Goal: Task Accomplishment & Management: Manage account settings

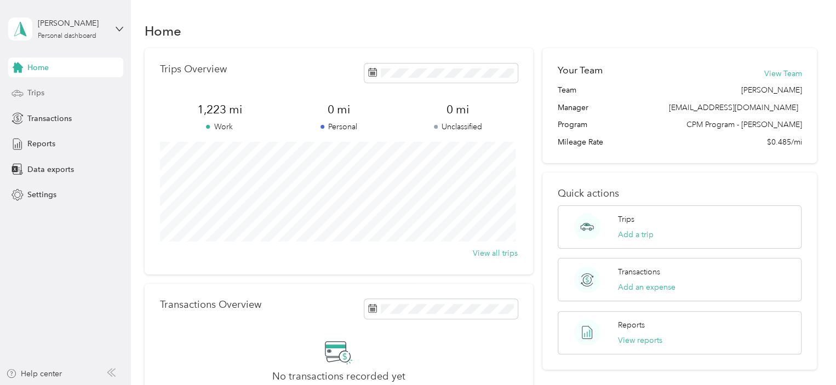
click at [43, 90] on span "Trips" at bounding box center [35, 93] width 17 height 12
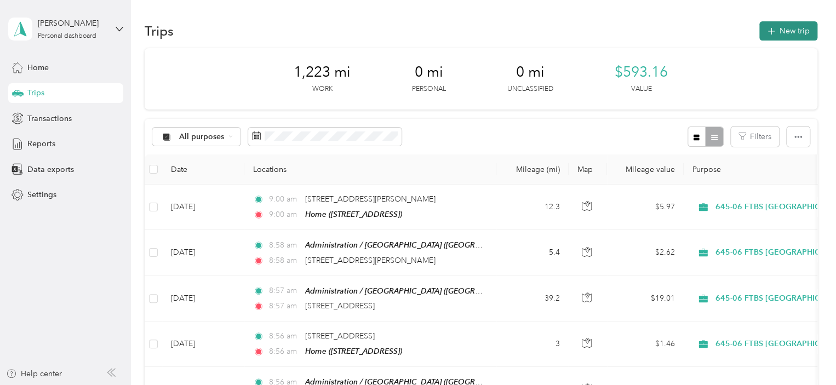
click at [767, 28] on icon "button" at bounding box center [771, 31] width 13 height 13
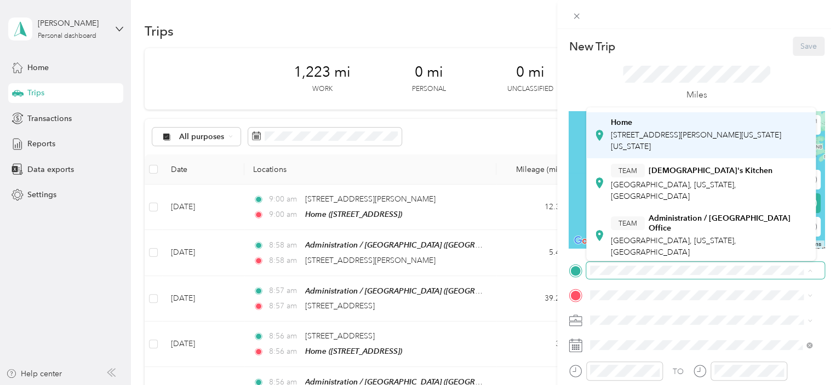
scroll to position [110, 0]
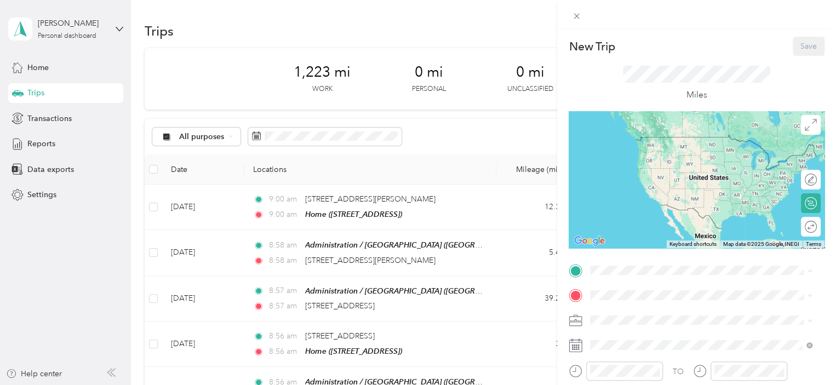
click at [636, 233] on span "[GEOGRAPHIC_DATA], [US_STATE], [GEOGRAPHIC_DATA]" at bounding box center [673, 243] width 125 height 21
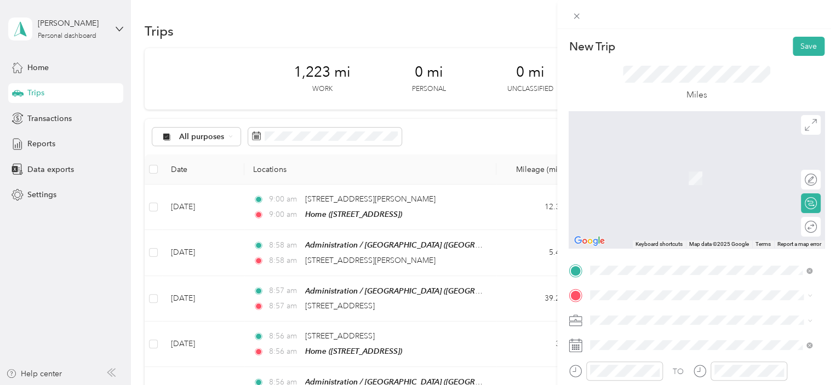
click at [633, 262] on span "645-06 FTBS [GEOGRAPHIC_DATA]" at bounding box center [656, 262] width 125 height 9
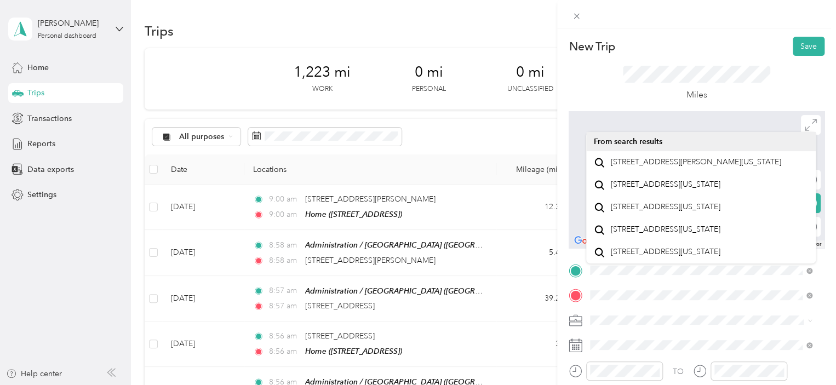
click at [699, 140] on li "From search results" at bounding box center [701, 141] width 230 height 19
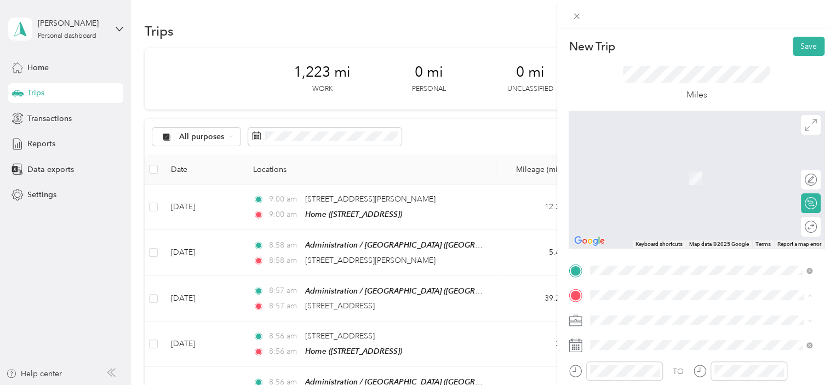
click at [626, 167] on span "[STREET_ADDRESS][PERSON_NAME][US_STATE]" at bounding box center [696, 162] width 170 height 10
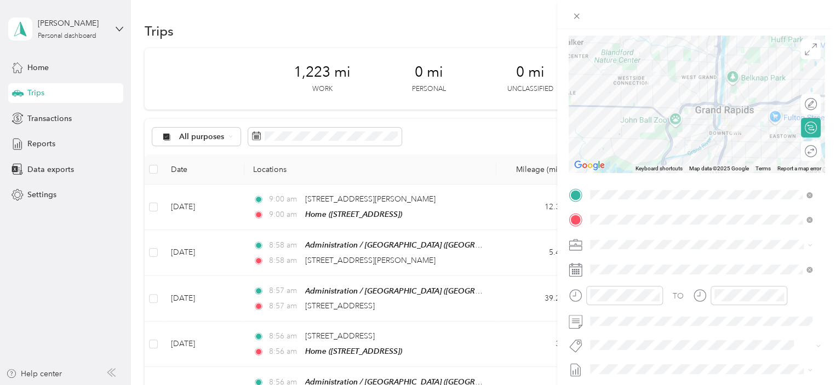
scroll to position [76, 0]
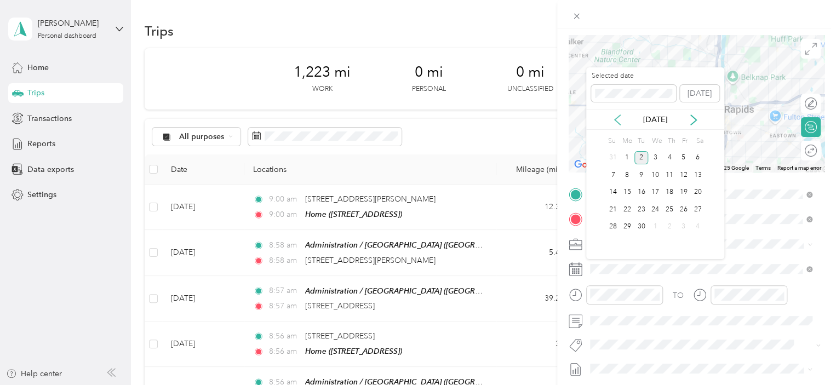
click at [617, 120] on icon at bounding box center [617, 120] width 11 height 11
click at [640, 224] on div "26" at bounding box center [642, 227] width 14 height 14
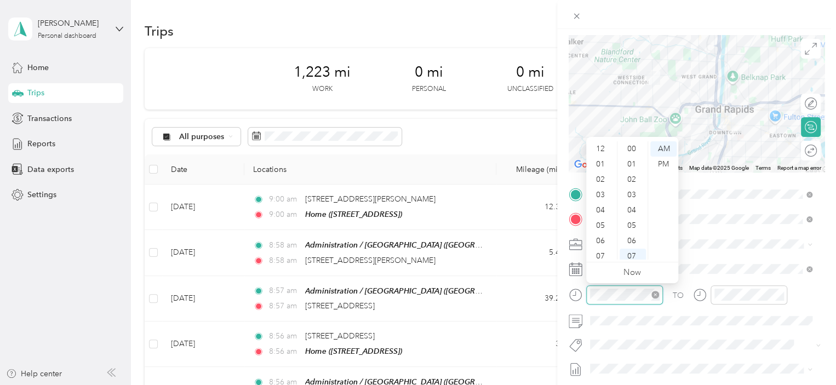
scroll to position [66, 0]
click at [667, 158] on div "PM" at bounding box center [663, 164] width 26 height 15
click at [606, 146] on div "04" at bounding box center [601, 144] width 26 height 15
click at [634, 148] on div "00" at bounding box center [633, 148] width 26 height 15
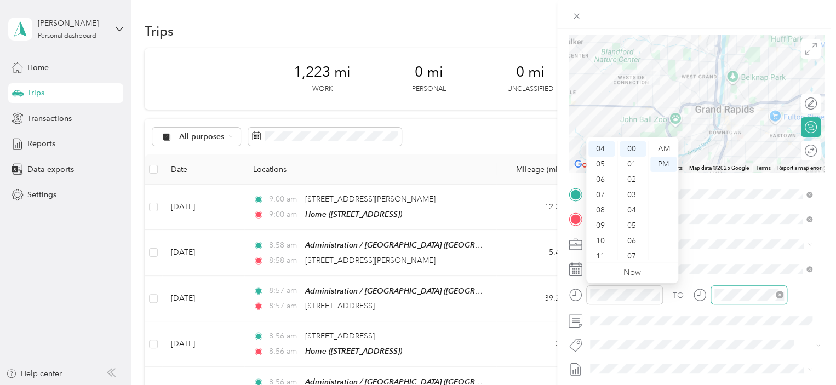
click at [776, 292] on icon "close-circle" at bounding box center [780, 295] width 8 height 8
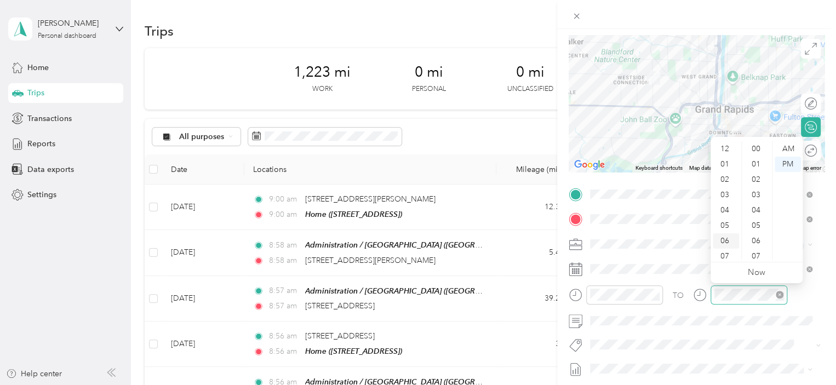
click at [727, 239] on div "06" at bounding box center [726, 240] width 26 height 15
click at [722, 243] on div "06" at bounding box center [726, 240] width 26 height 15
click at [728, 238] on div "06" at bounding box center [726, 240] width 26 height 15
click at [758, 200] on div "03" at bounding box center [757, 194] width 26 height 15
click at [723, 234] on div "06" at bounding box center [726, 240] width 26 height 15
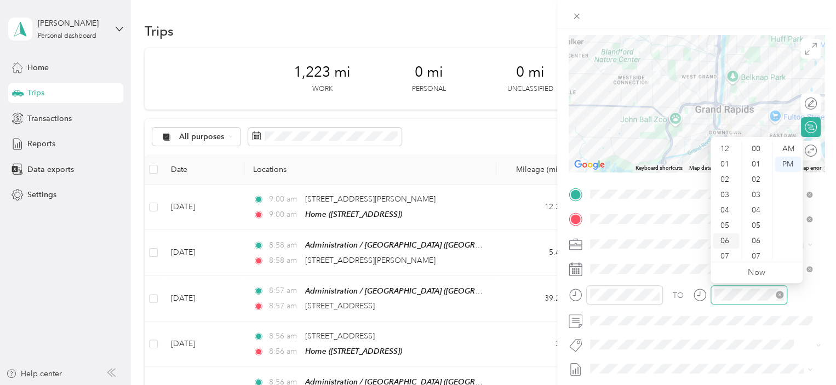
click at [723, 237] on div "06" at bounding box center [726, 240] width 26 height 15
click at [757, 219] on div "20" at bounding box center [757, 214] width 26 height 15
click at [728, 237] on div "06" at bounding box center [726, 240] width 26 height 15
click at [666, 233] on div "TO Add photo" at bounding box center [697, 318] width 256 height 265
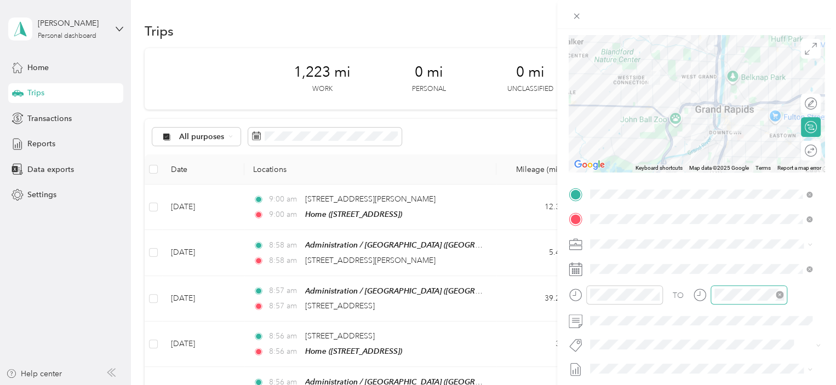
click at [723, 295] on div at bounding box center [749, 294] width 77 height 19
click at [690, 299] on div "645-06 FTBS [GEOGRAPHIC_DATA]" at bounding box center [695, 302] width 202 height 12
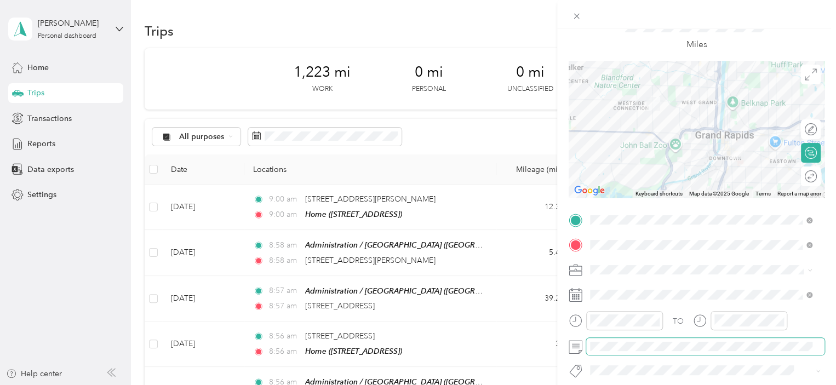
scroll to position [0, 0]
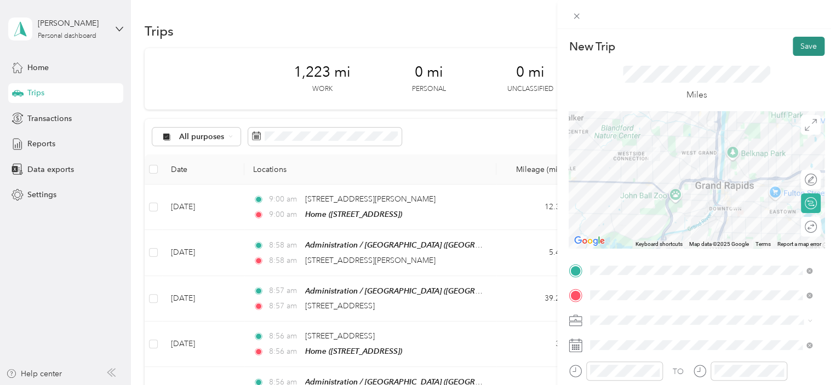
click at [795, 48] on button "Save" at bounding box center [809, 46] width 32 height 19
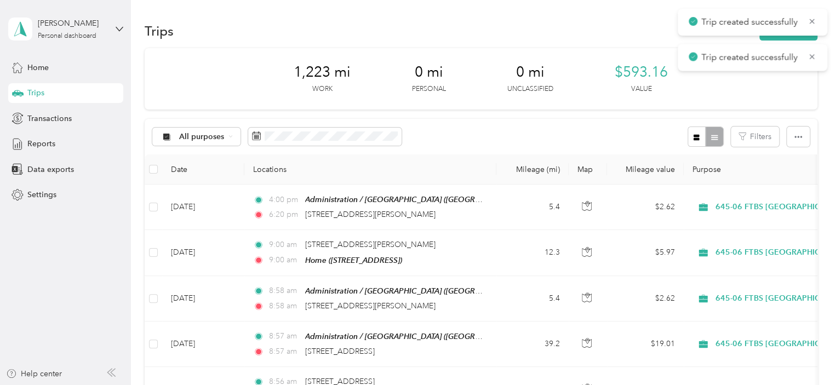
click at [792, 35] on div "Trip created successfully" at bounding box center [753, 22] width 150 height 27
click at [778, 35] on button "New trip" at bounding box center [788, 30] width 58 height 19
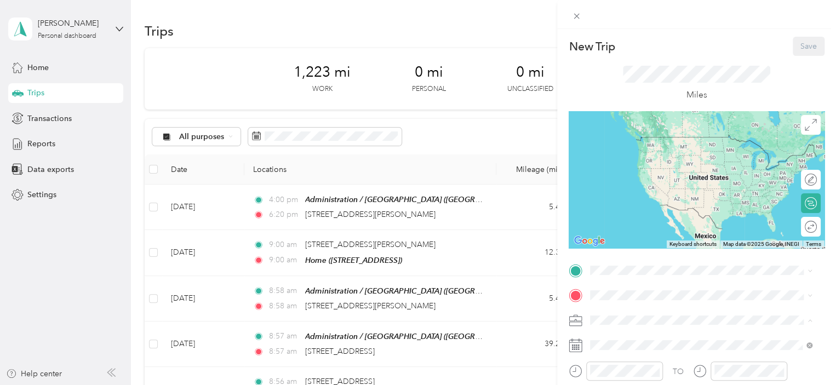
click at [637, 265] on div "645-06 FTBS [GEOGRAPHIC_DATA]" at bounding box center [701, 263] width 214 height 12
click at [645, 142] on span "[STREET_ADDRESS][PERSON_NAME][US_STATE]" at bounding box center [696, 137] width 170 height 10
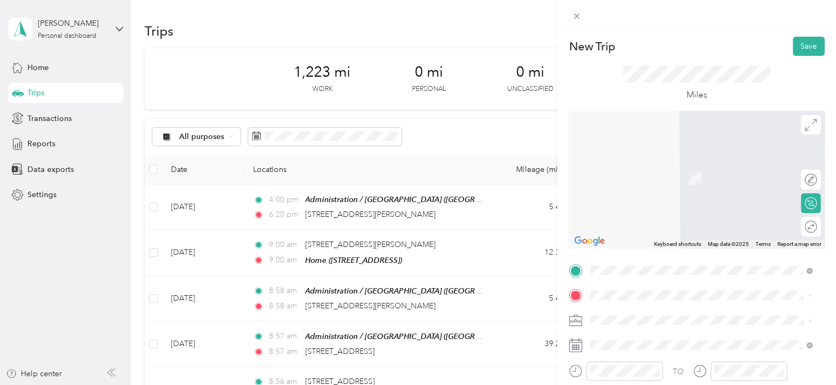
click at [635, 182] on div "Home [STREET_ADDRESS]" at bounding box center [710, 178] width 198 height 35
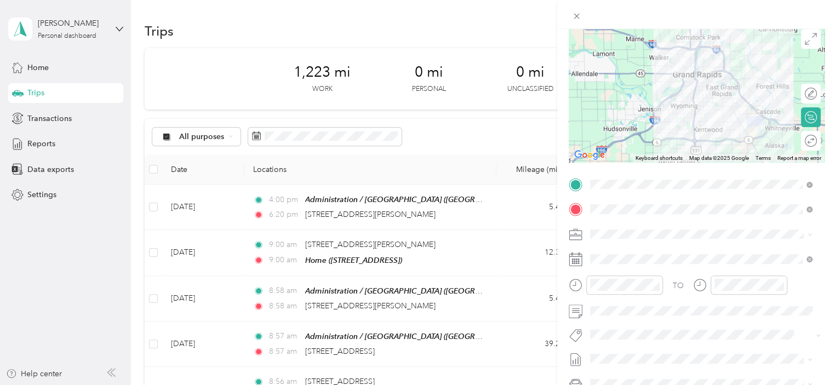
scroll to position [92, 0]
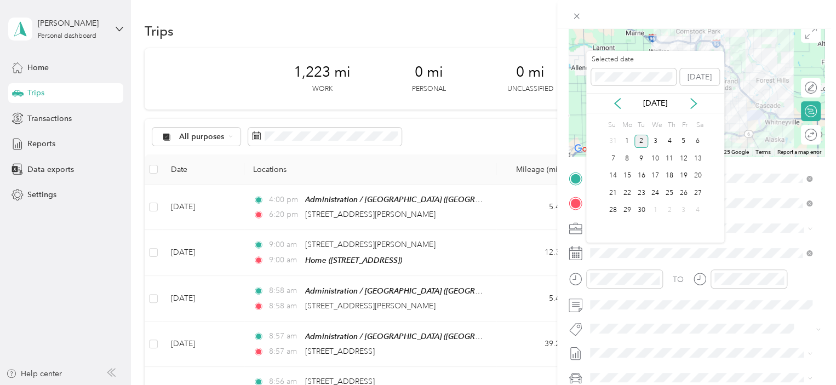
click at [619, 96] on div "[DATE]" at bounding box center [655, 103] width 138 height 20
click at [616, 102] on icon at bounding box center [617, 104] width 5 height 10
click at [641, 207] on div "26" at bounding box center [642, 211] width 14 height 14
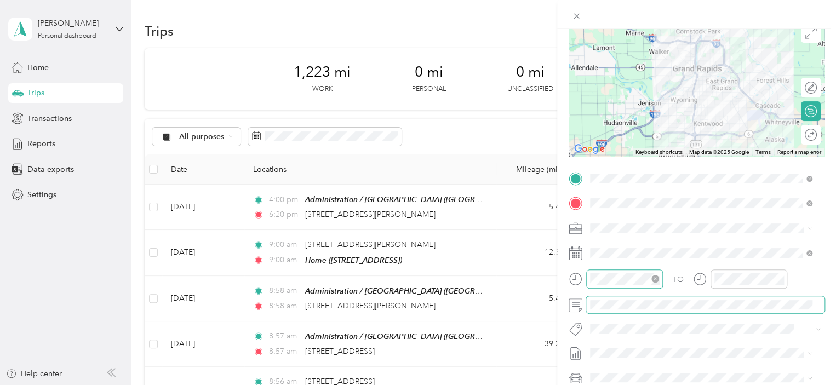
click at [658, 279] on icon "close-circle" at bounding box center [655, 279] width 8 height 8
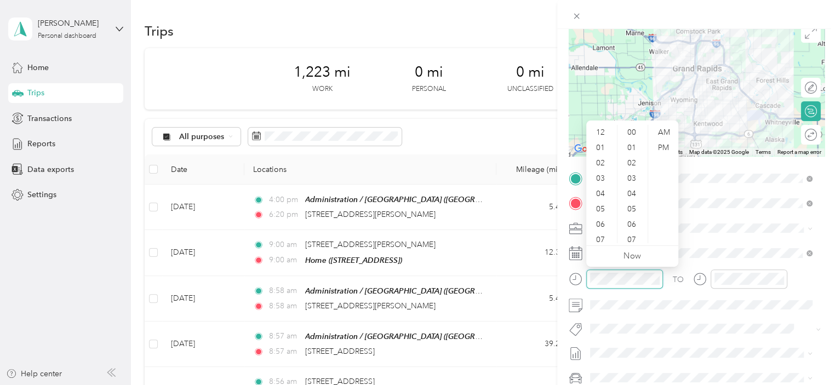
scroll to position [66, 0]
click at [603, 159] on div "06" at bounding box center [601, 158] width 26 height 15
click at [633, 210] on div "20" at bounding box center [633, 213] width 26 height 15
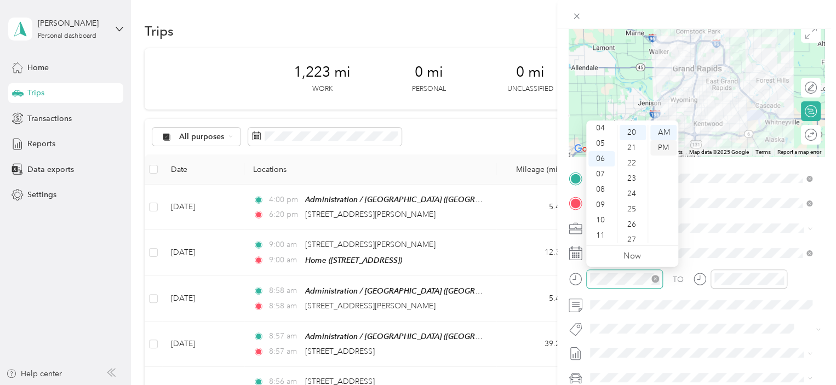
click at [658, 146] on div "PM" at bounding box center [663, 147] width 26 height 15
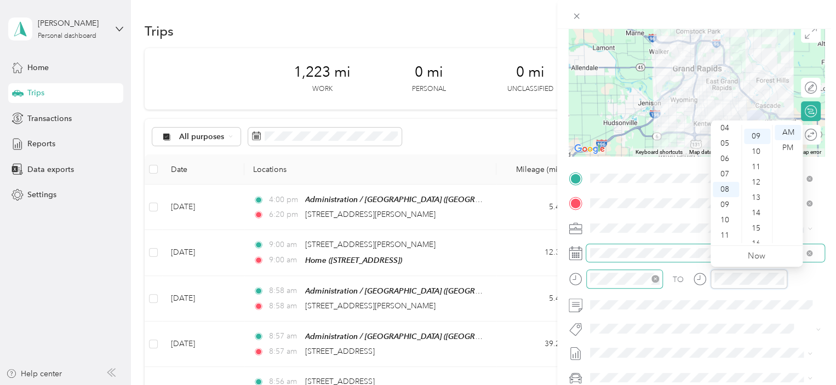
scroll to position [138, 0]
click at [730, 158] on div "06" at bounding box center [726, 158] width 26 height 15
click at [761, 219] on div "40" at bounding box center [757, 223] width 26 height 15
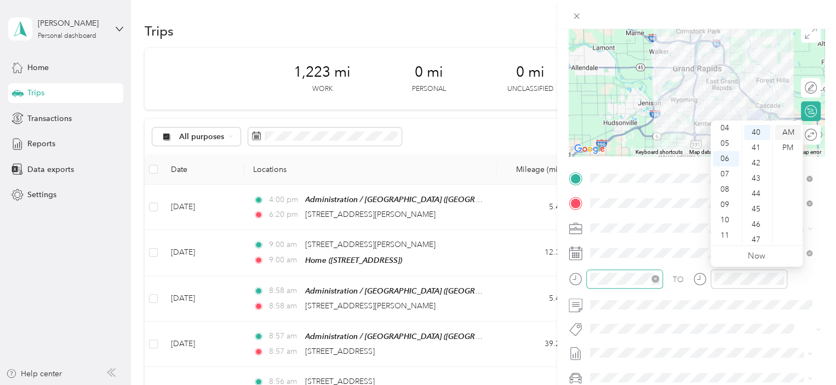
click at [787, 138] on div "AM" at bounding box center [788, 132] width 26 height 15
click at [787, 143] on div "PM" at bounding box center [788, 147] width 26 height 15
click at [821, 144] on form "New Trip Save This trip cannot be edited because it is either under review, app…" at bounding box center [696, 190] width 279 height 490
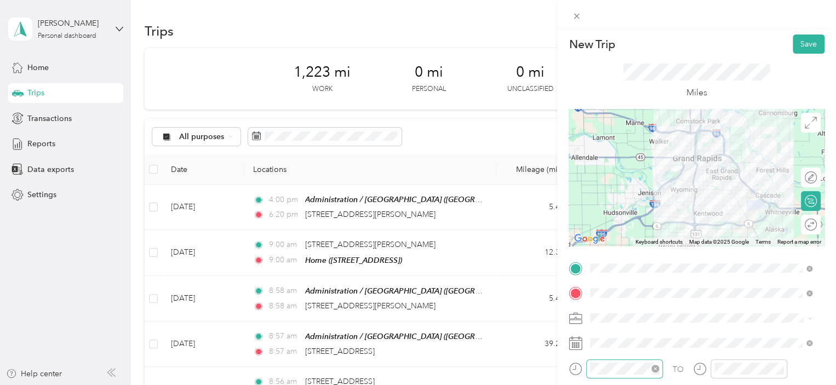
scroll to position [0, 0]
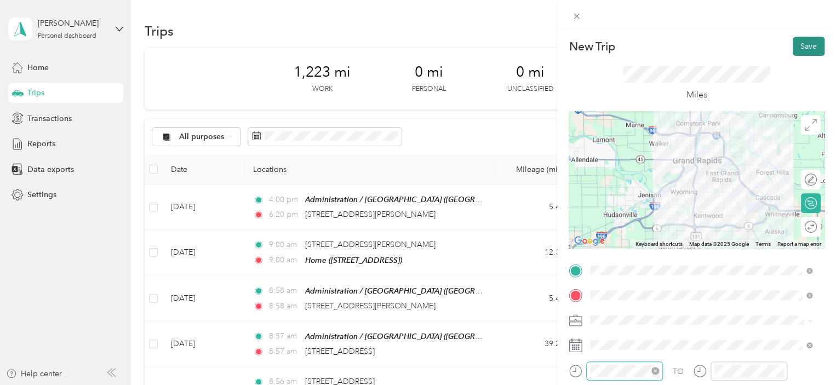
click at [799, 41] on button "Save" at bounding box center [809, 46] width 32 height 19
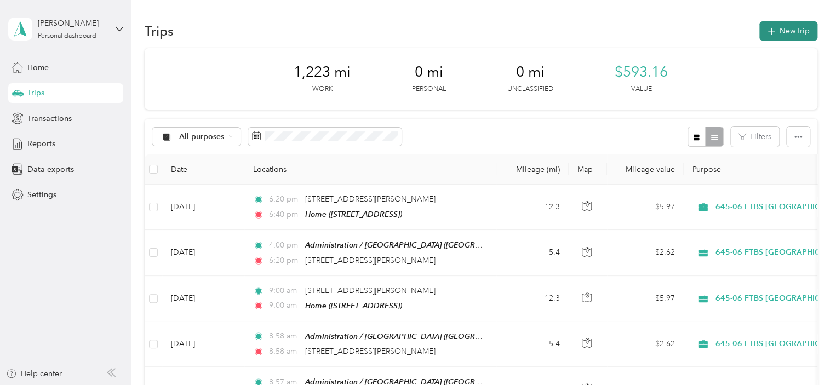
click at [773, 30] on icon "button" at bounding box center [771, 31] width 13 height 13
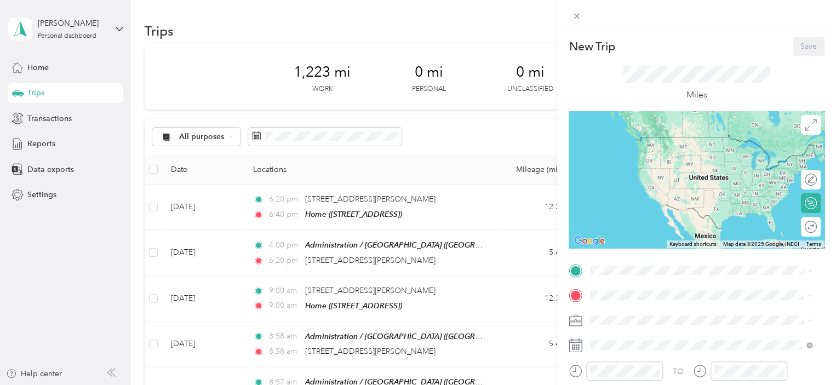
click at [645, 263] on span "645-06 FTBS [GEOGRAPHIC_DATA]" at bounding box center [656, 258] width 125 height 9
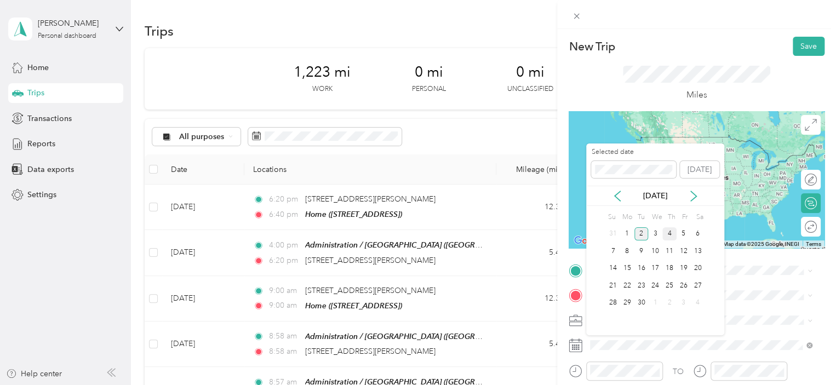
click at [673, 232] on div "4" at bounding box center [669, 234] width 14 height 14
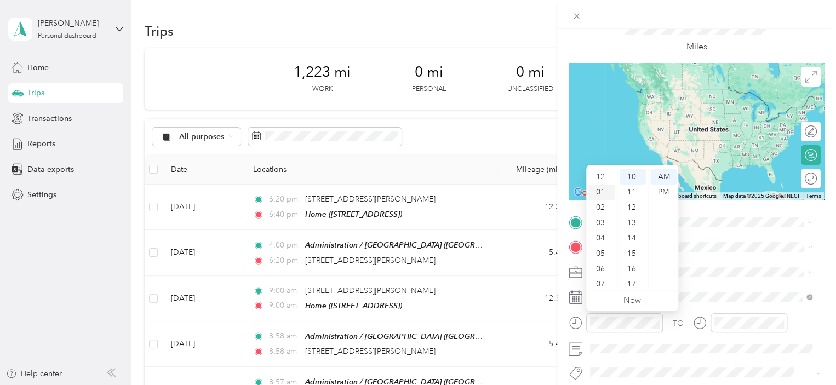
click at [598, 191] on div "01" at bounding box center [601, 192] width 26 height 15
click at [635, 266] on div "30" at bounding box center [633, 272] width 26 height 15
click at [662, 188] on div "PM" at bounding box center [663, 192] width 26 height 15
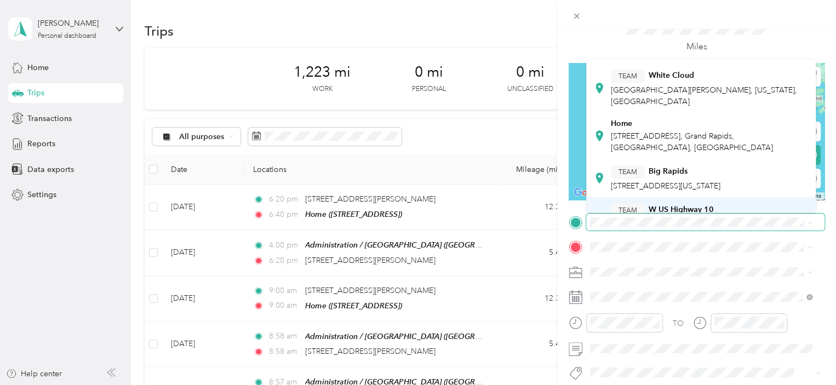
scroll to position [244, 0]
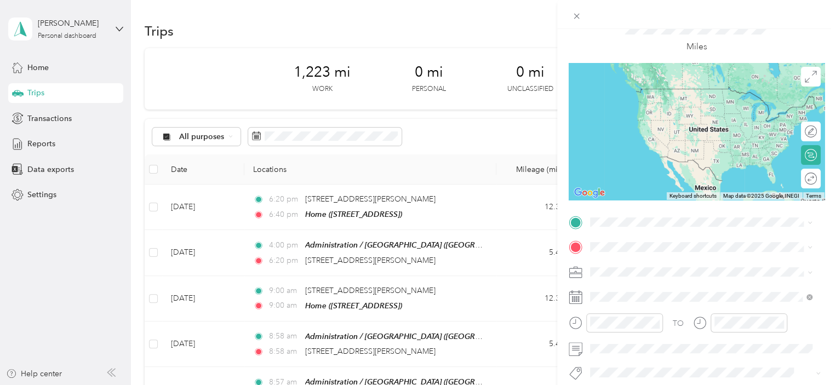
click at [649, 150] on div "Home [STREET_ADDRESS]" at bounding box center [710, 151] width 198 height 35
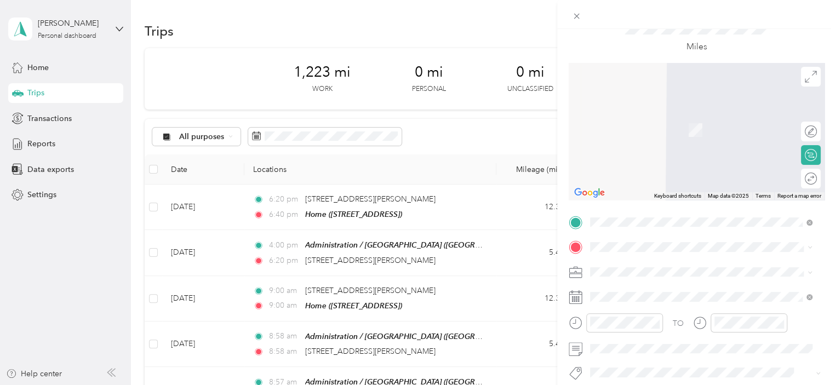
click at [653, 185] on span "[STREET_ADDRESS][US_STATE]" at bounding box center [666, 180] width 110 height 10
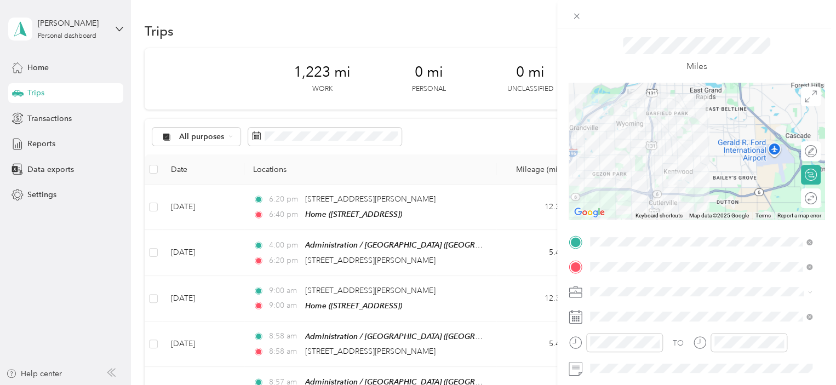
scroll to position [28, 0]
click at [797, 199] on div at bounding box center [805, 199] width 23 height 12
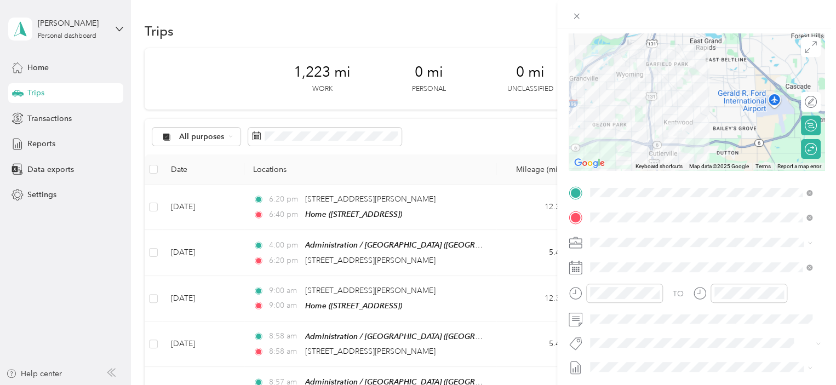
scroll to position [89, 0]
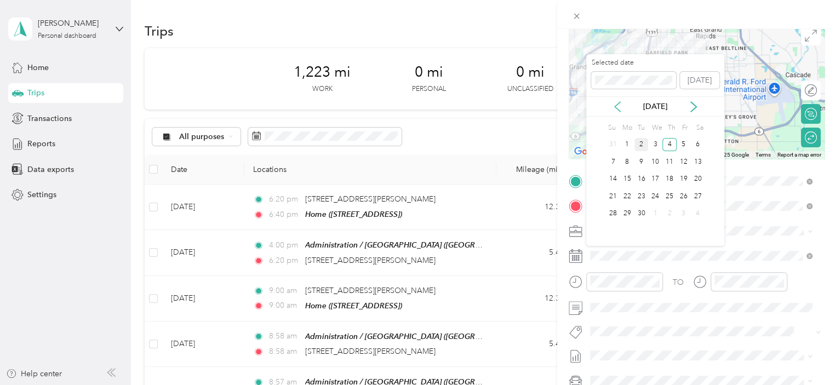
click at [615, 104] on icon at bounding box center [617, 106] width 11 height 11
click at [671, 210] on div "28" at bounding box center [669, 214] width 14 height 14
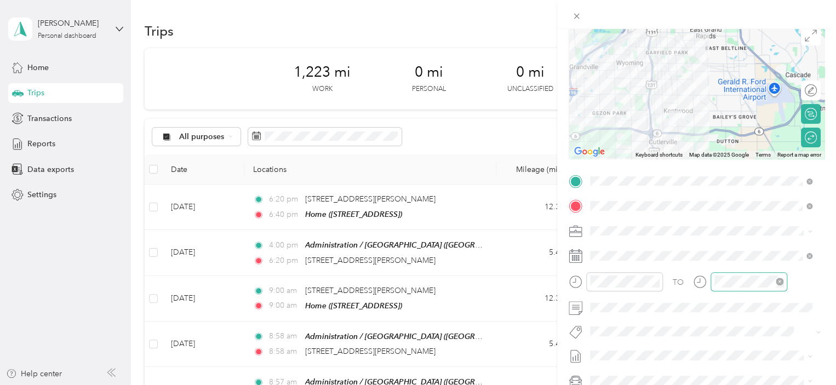
click at [780, 282] on icon "close-circle" at bounding box center [780, 282] width 8 height 8
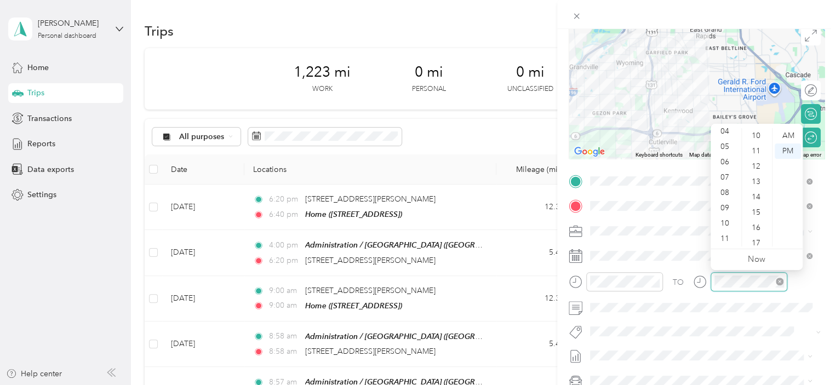
scroll to position [307, 0]
click at [700, 242] on div "TO Add photo" at bounding box center [697, 305] width 256 height 265
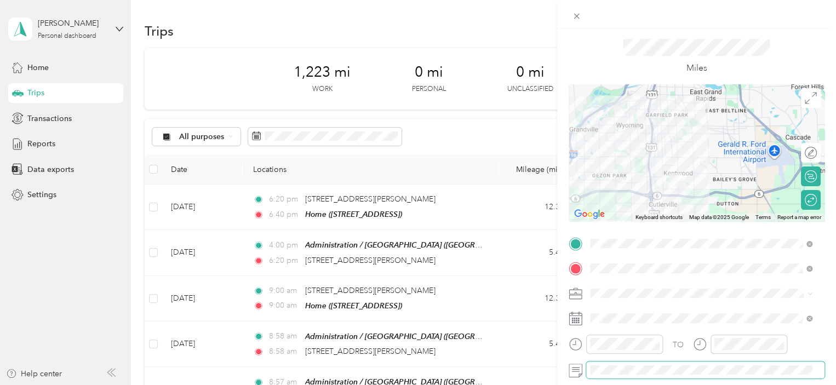
scroll to position [0, 0]
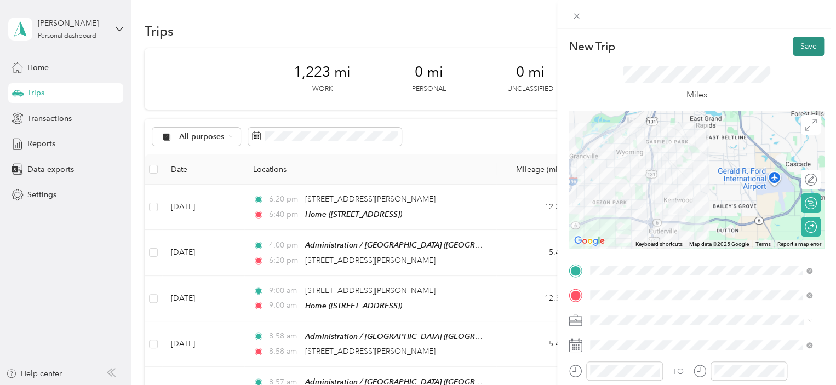
click at [801, 51] on button "Save" at bounding box center [809, 46] width 32 height 19
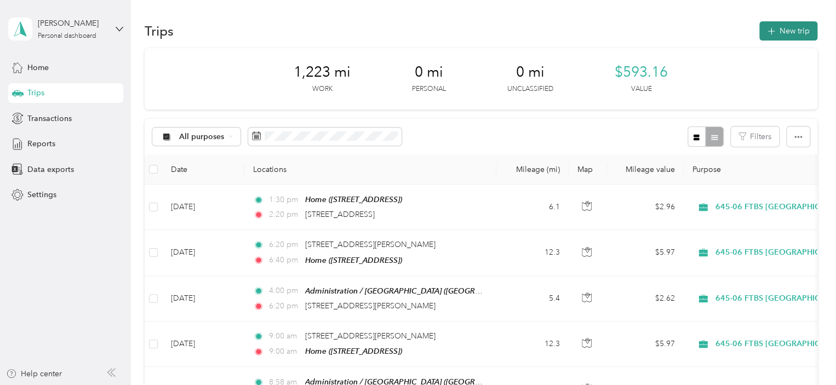
click at [784, 28] on button "New trip" at bounding box center [788, 30] width 58 height 19
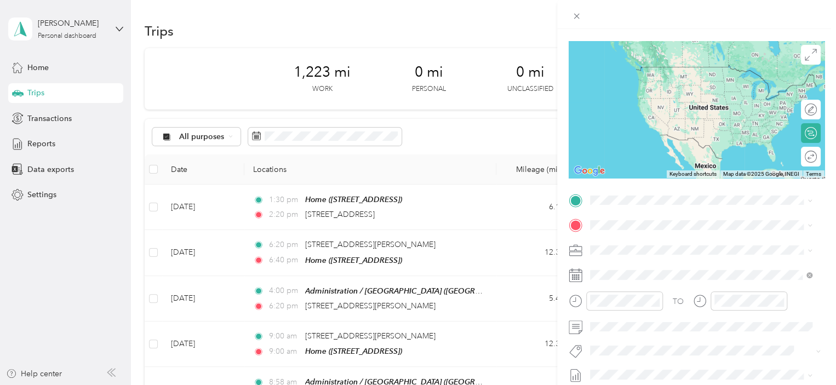
scroll to position [83, 0]
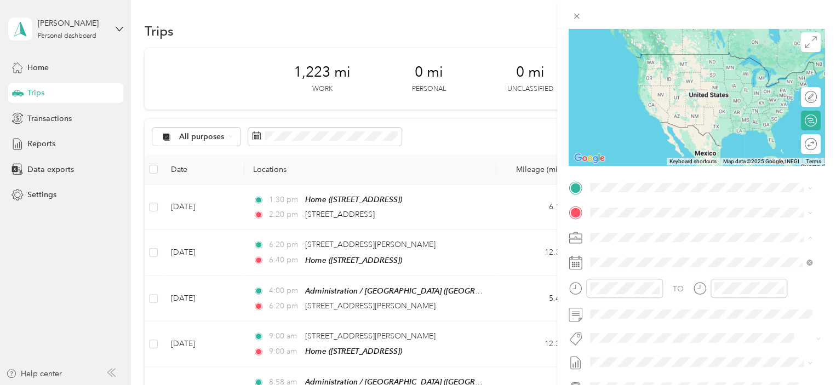
click at [653, 290] on span "645-06 FTBS [GEOGRAPHIC_DATA]" at bounding box center [656, 294] width 125 height 9
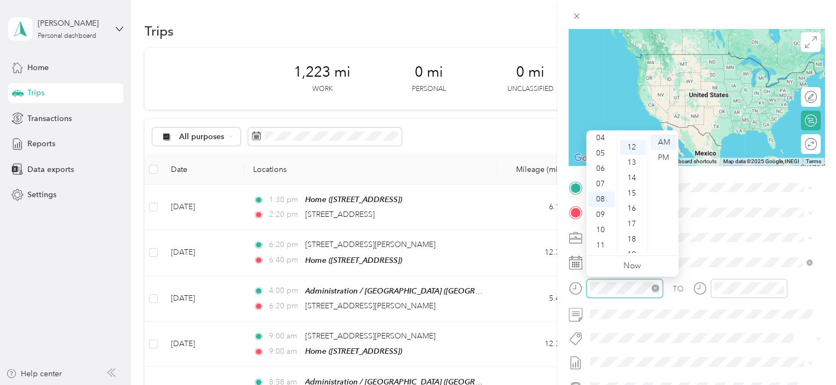
scroll to position [184, 0]
click at [665, 153] on div "PM" at bounding box center [663, 157] width 26 height 15
click at [632, 139] on div "00" at bounding box center [633, 142] width 26 height 15
click at [602, 139] on div "04" at bounding box center [601, 137] width 26 height 15
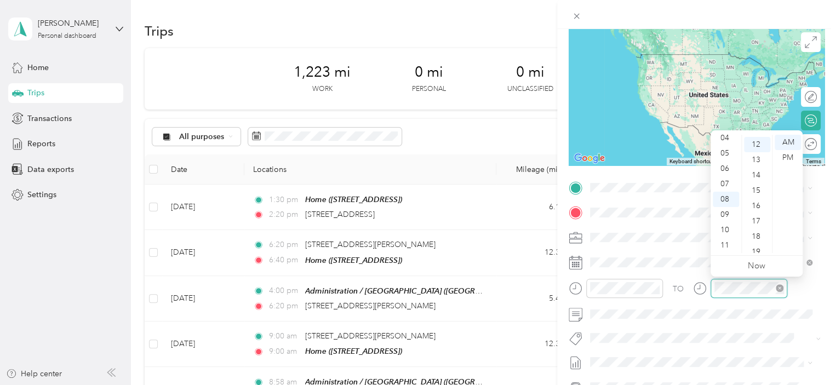
scroll to position [184, 0]
click at [784, 151] on div "PM" at bounding box center [788, 157] width 26 height 15
click at [727, 185] on div "07" at bounding box center [726, 183] width 26 height 15
click at [792, 221] on ul "AM PM" at bounding box center [787, 194] width 31 height 118
click at [758, 186] on div "15" at bounding box center [757, 188] width 26 height 15
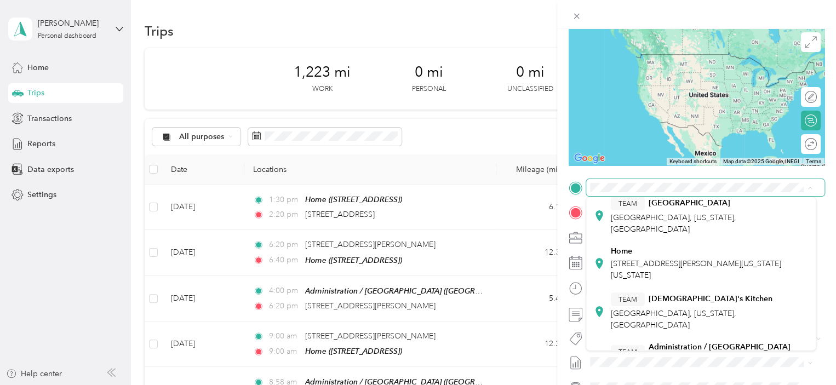
scroll to position [144, 0]
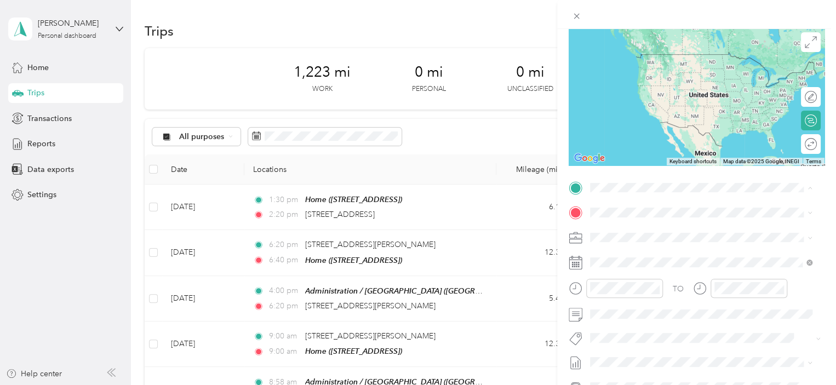
click at [652, 278] on div "TEAM Administration / [GEOGRAPHIC_DATA], [US_STATE], [GEOGRAPHIC_DATA]" at bounding box center [710, 288] width 198 height 44
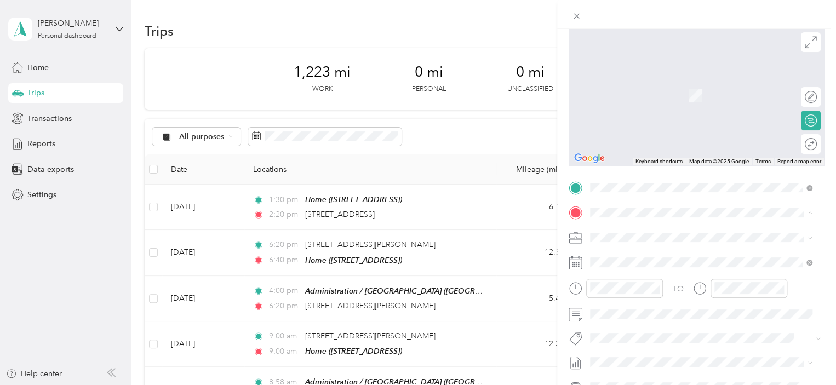
click at [668, 248] on span "[STREET_ADDRESS][US_STATE]" at bounding box center [666, 252] width 110 height 10
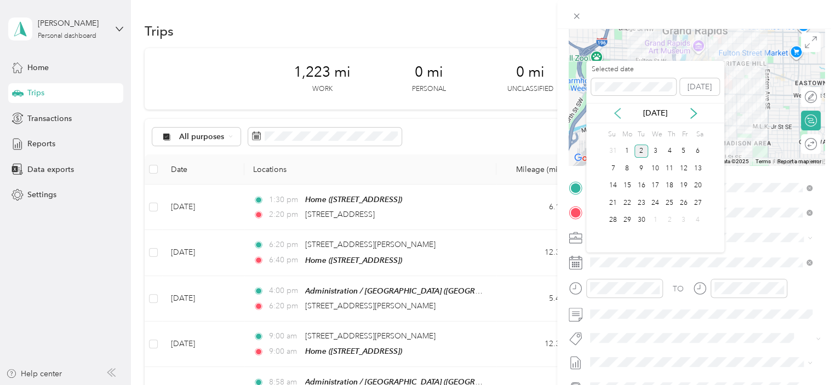
click at [615, 111] on icon at bounding box center [617, 113] width 11 height 11
click at [669, 214] on div "28" at bounding box center [669, 221] width 14 height 14
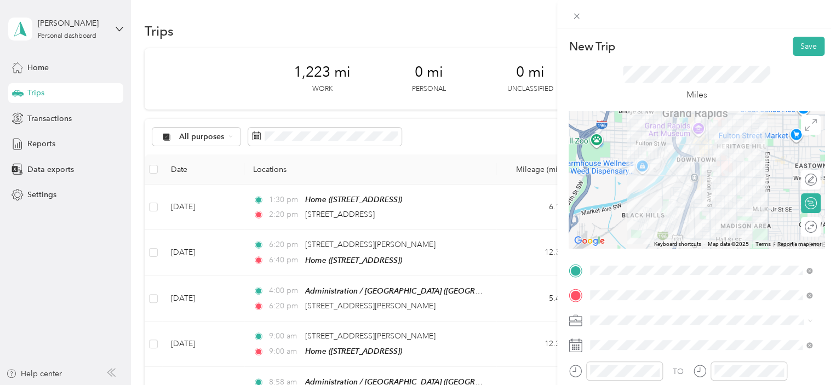
scroll to position [0, 0]
click at [793, 50] on button "Save" at bounding box center [809, 46] width 32 height 19
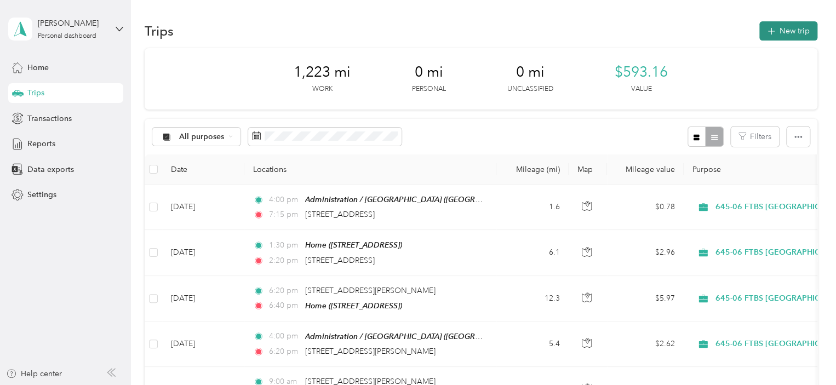
click at [786, 36] on button "New trip" at bounding box center [788, 30] width 58 height 19
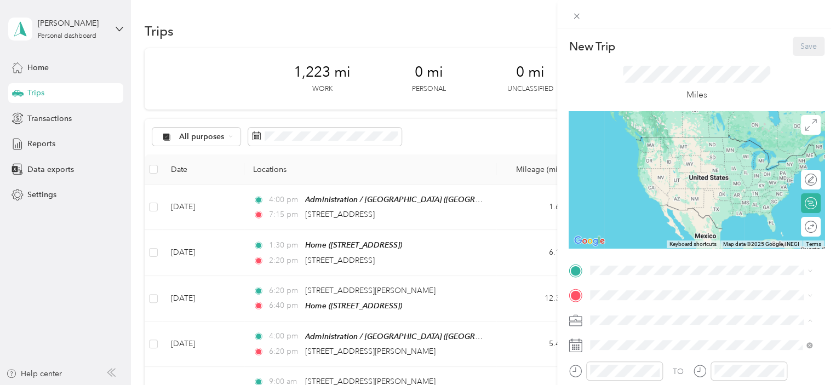
click at [655, 264] on div "645-06 FTBS [GEOGRAPHIC_DATA]" at bounding box center [701, 263] width 214 height 12
click at [685, 142] on span "[STREET_ADDRESS][US_STATE]" at bounding box center [666, 137] width 110 height 10
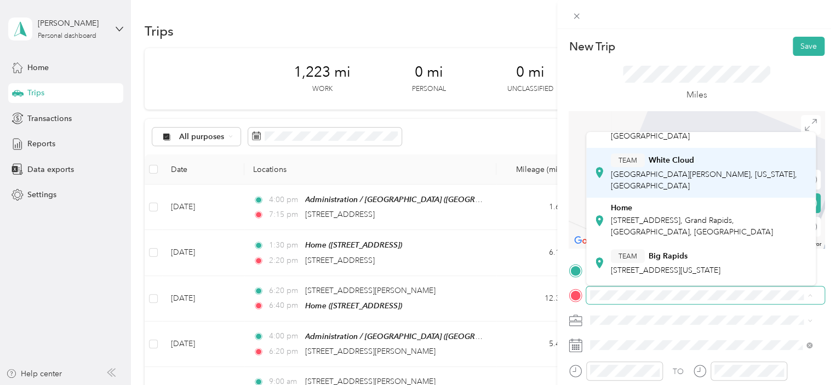
scroll to position [302, 0]
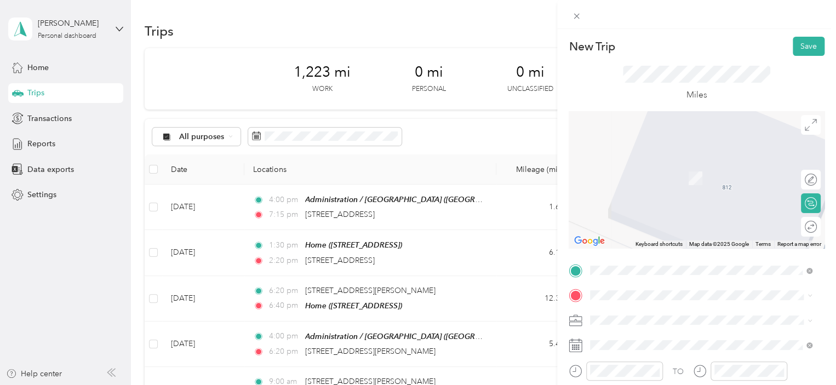
click at [639, 177] on li "Home [STREET_ADDRESS]" at bounding box center [701, 164] width 230 height 46
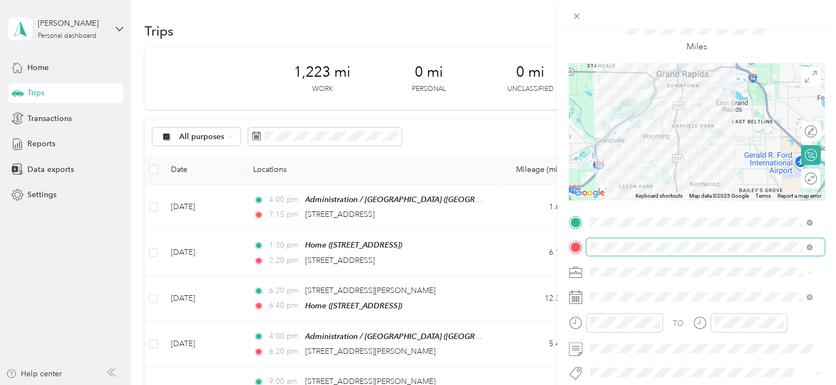
scroll to position [70, 0]
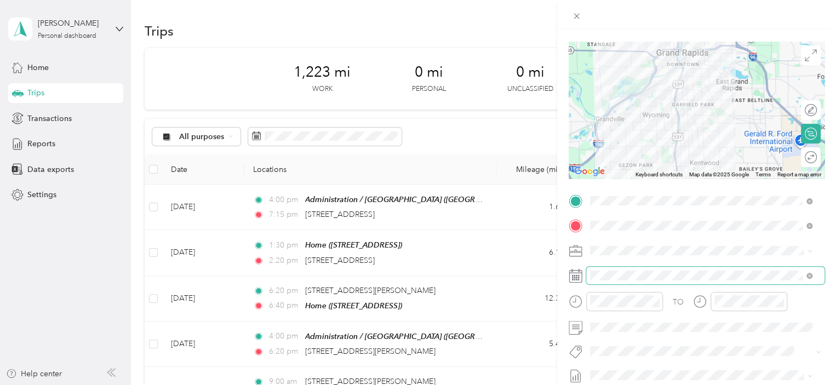
click at [668, 267] on span at bounding box center [705, 276] width 238 height 18
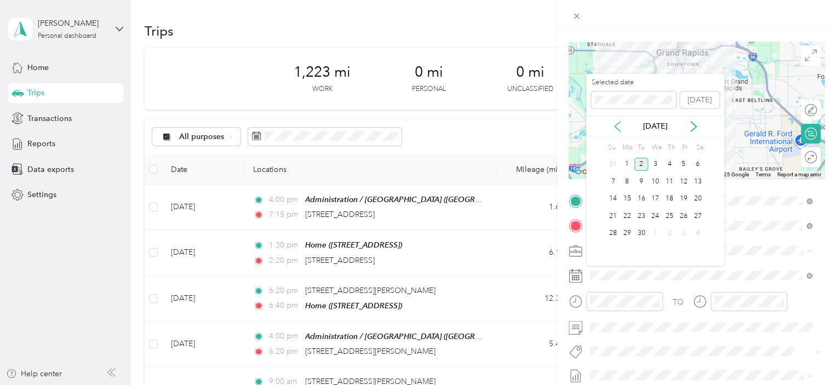
click at [618, 129] on icon at bounding box center [617, 127] width 5 height 10
click at [666, 230] on div "28" at bounding box center [669, 234] width 14 height 14
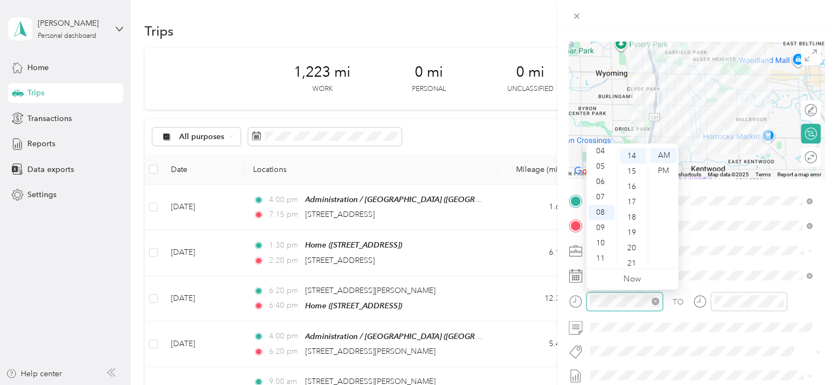
scroll to position [215, 0]
click at [599, 192] on div "07" at bounding box center [601, 197] width 26 height 15
click at [631, 168] on div "15" at bounding box center [633, 170] width 26 height 15
click at [660, 169] on div "PM" at bounding box center [663, 170] width 26 height 15
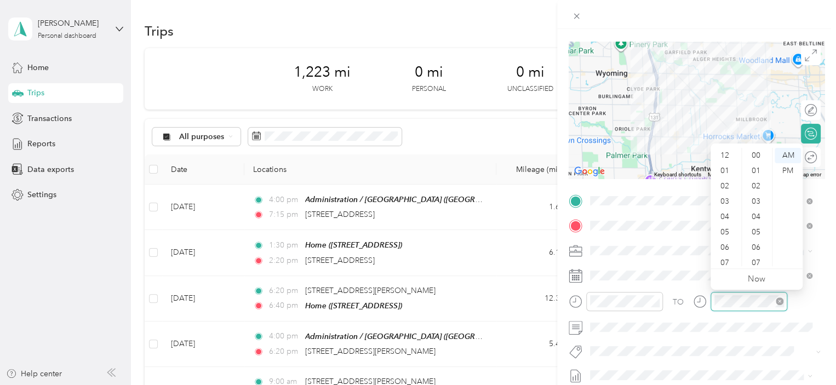
scroll to position [66, 0]
click at [724, 192] on div "07" at bounding box center [726, 197] width 26 height 15
click at [760, 241] on div "35" at bounding box center [757, 243] width 26 height 15
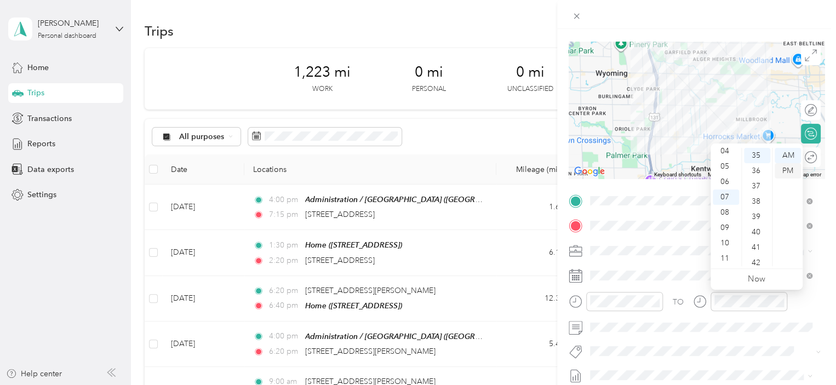
click at [790, 168] on div "PM" at bounding box center [788, 170] width 26 height 15
click at [813, 299] on div "TO" at bounding box center [697, 305] width 256 height 27
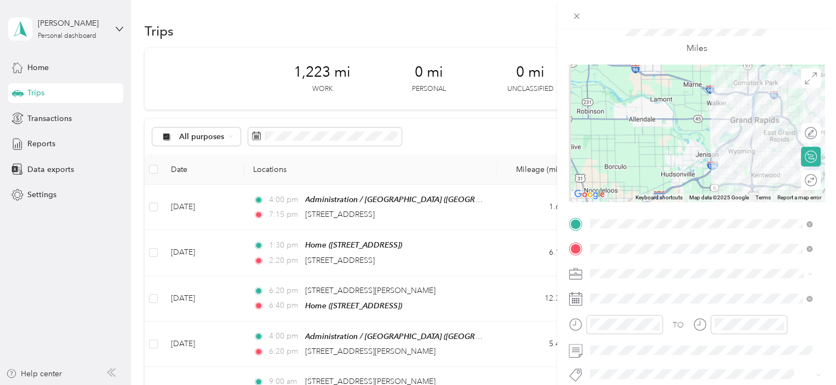
scroll to position [0, 0]
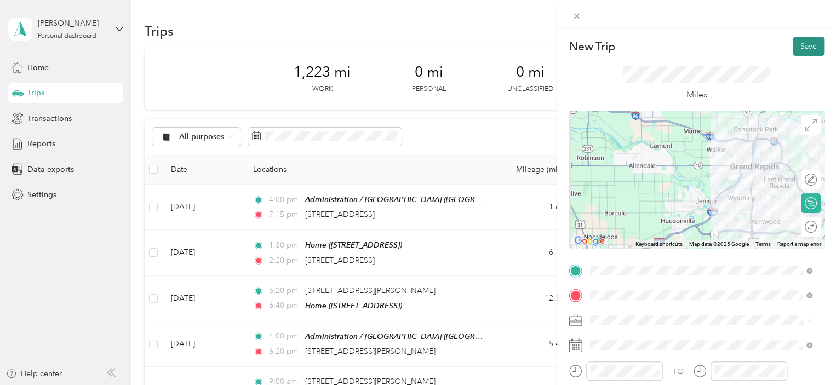
click at [803, 44] on button "Save" at bounding box center [809, 46] width 32 height 19
